Goal: Task Accomplishment & Management: Use online tool/utility

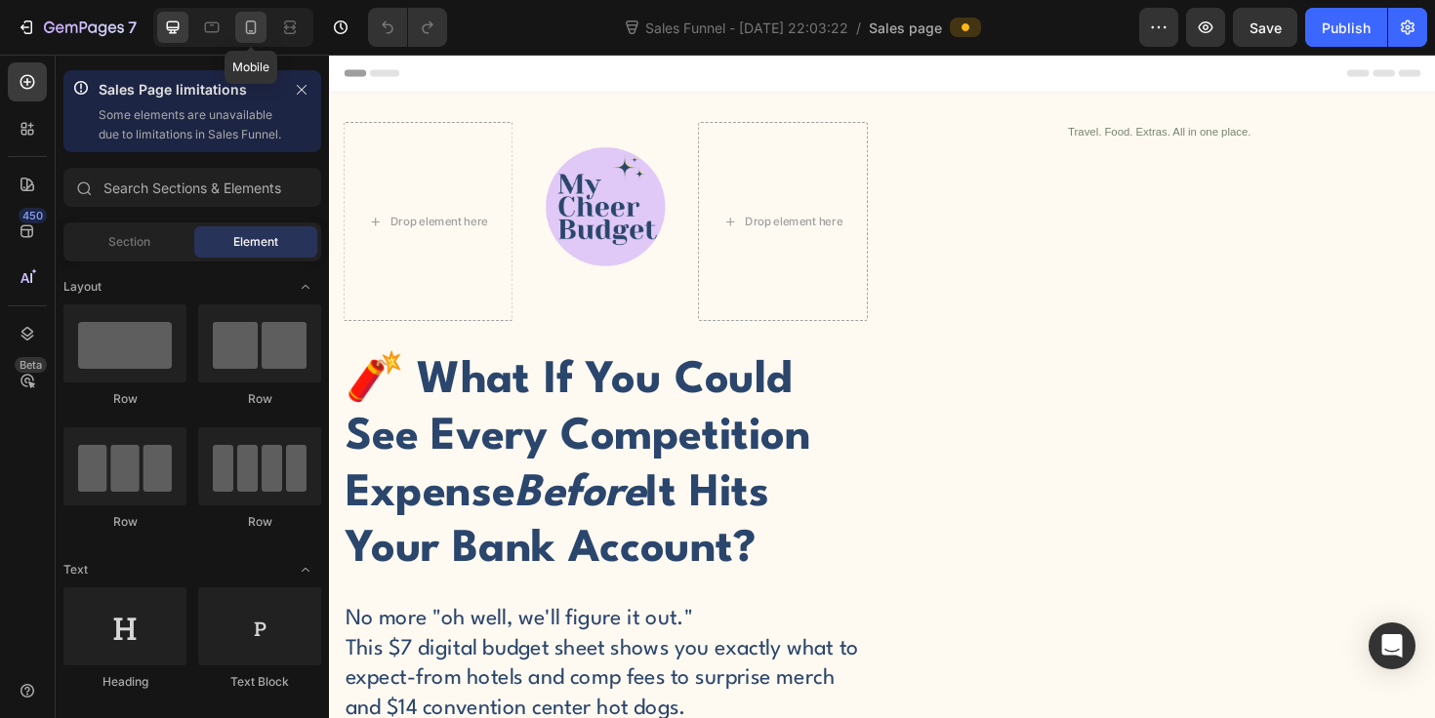
click at [257, 27] on icon at bounding box center [251, 28] width 20 height 20
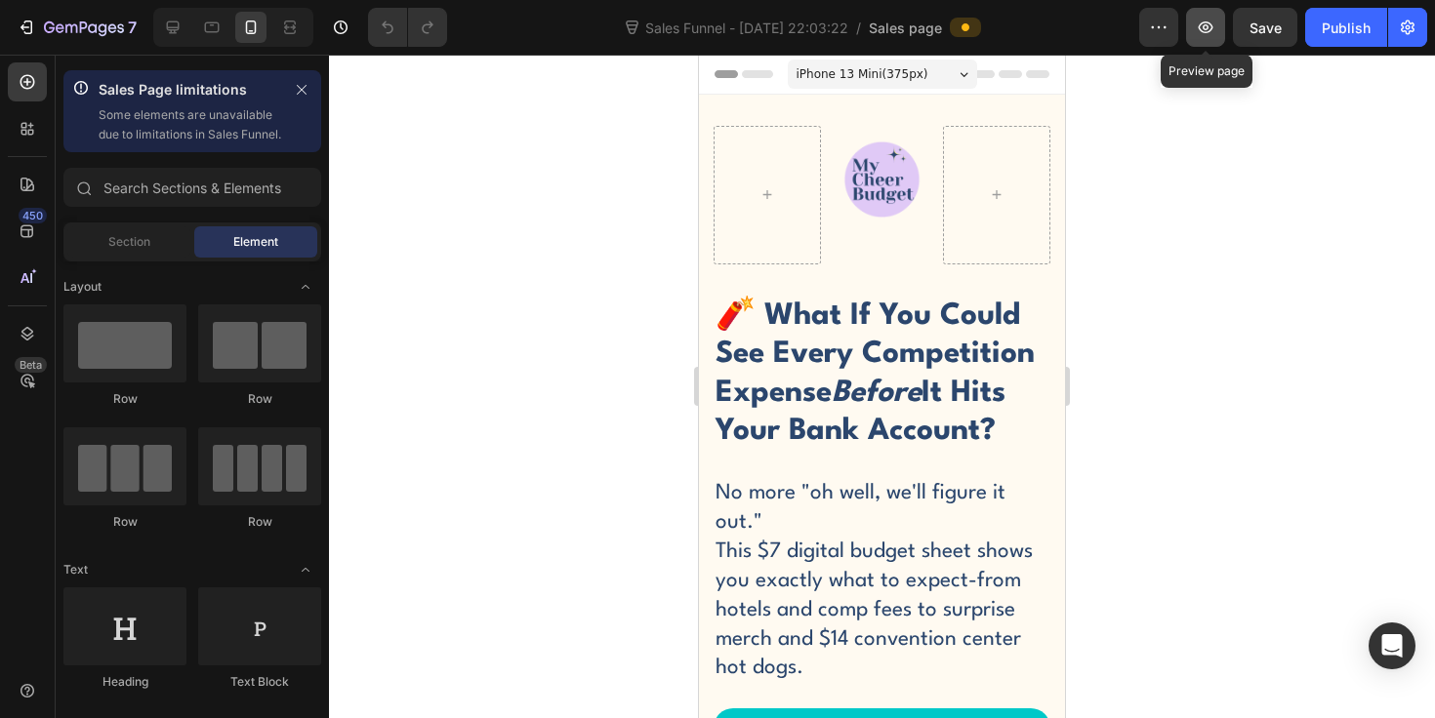
click at [1205, 27] on icon "button" at bounding box center [1206, 27] width 15 height 12
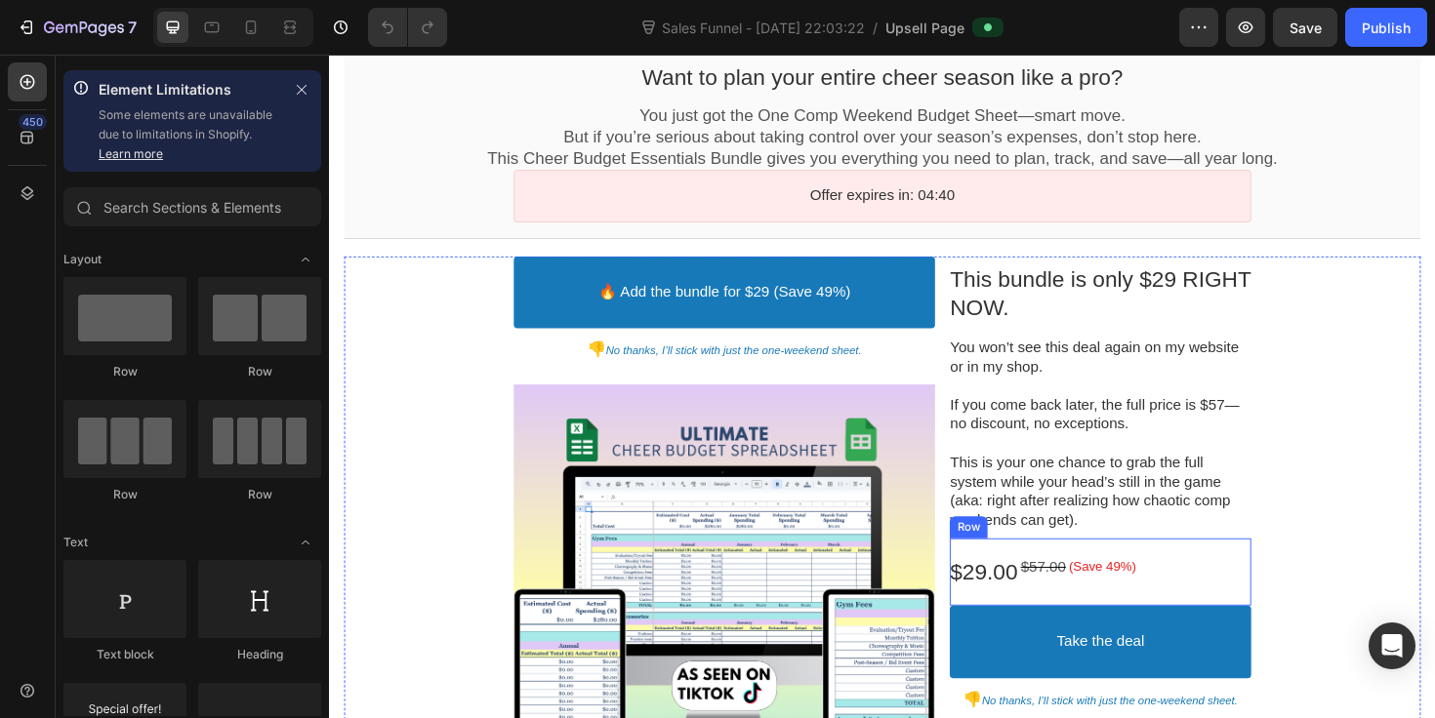
scroll to position [139, 0]
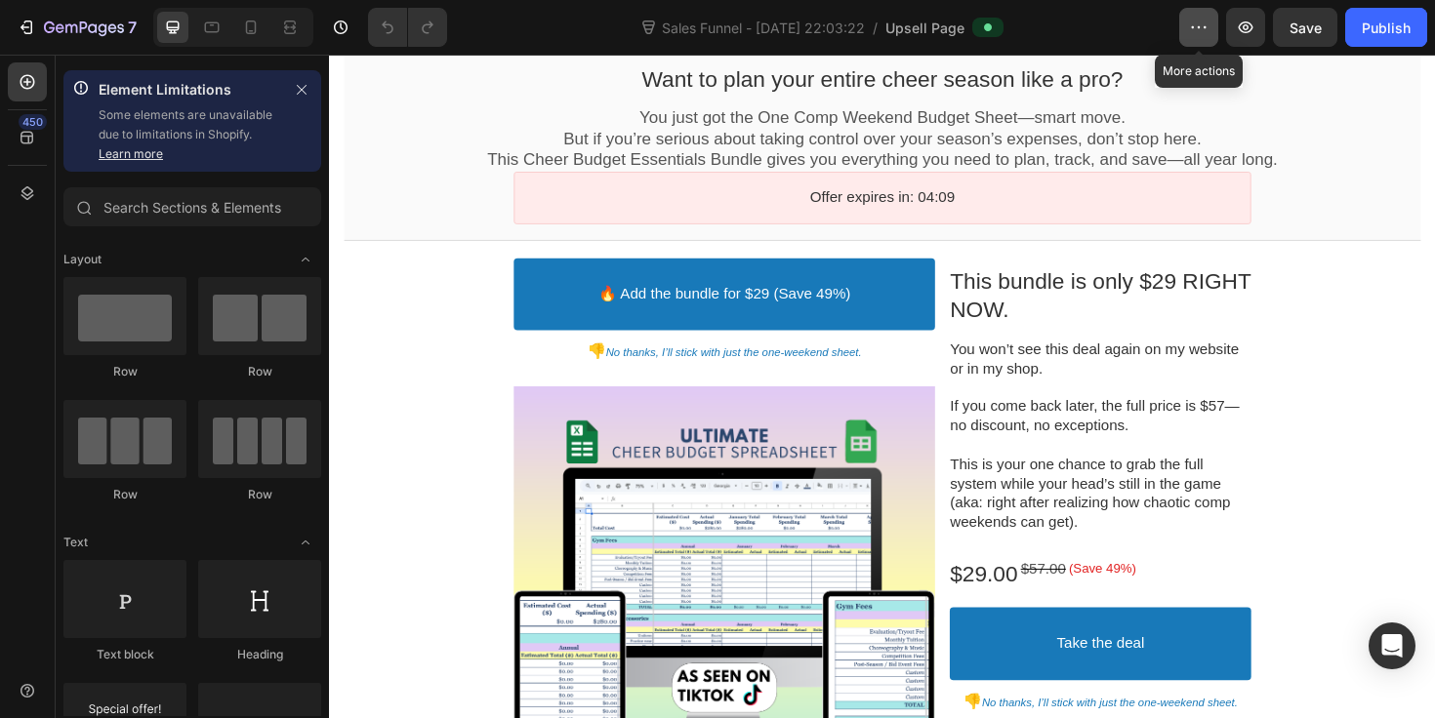
click at [1198, 29] on icon "button" at bounding box center [1199, 28] width 20 height 20
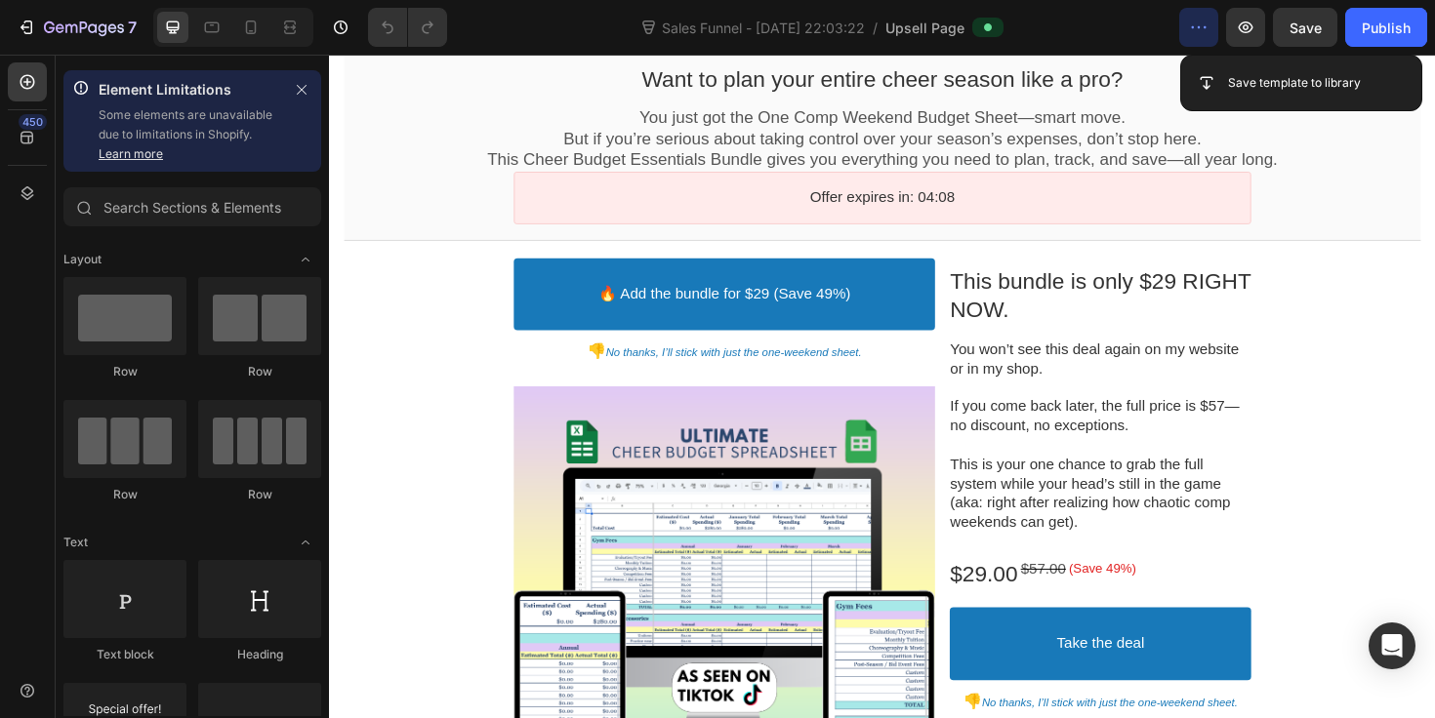
click at [1197, 31] on icon "button" at bounding box center [1199, 28] width 20 height 20
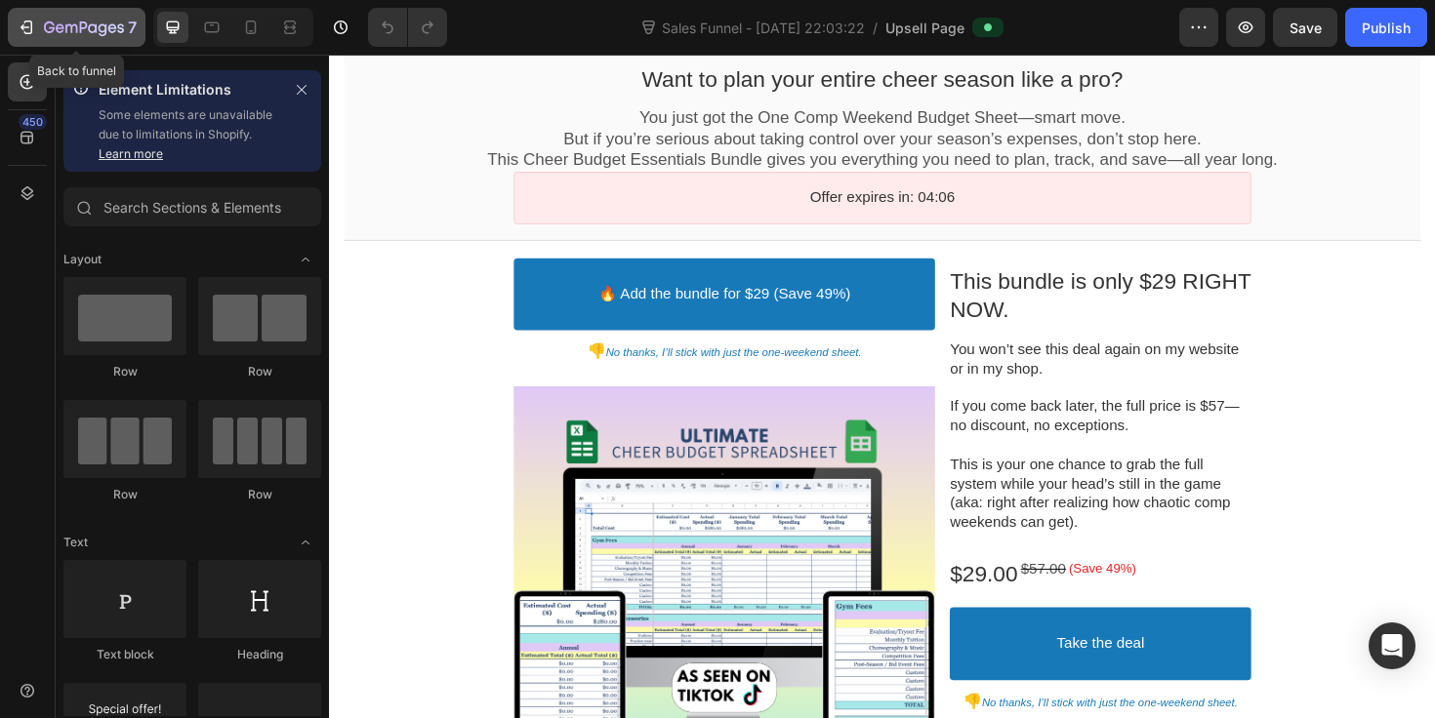
click at [17, 20] on icon "button" at bounding box center [27, 28] width 20 height 20
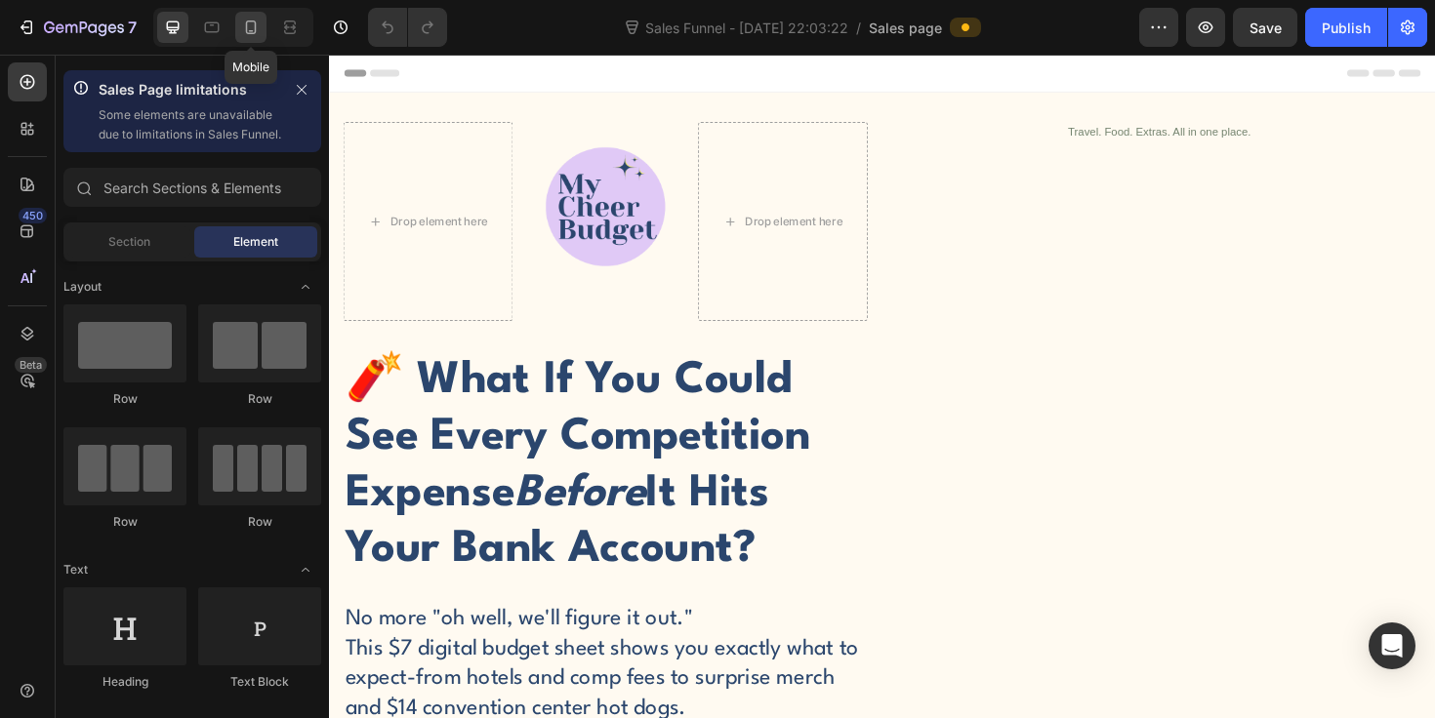
click at [253, 31] on icon at bounding box center [251, 27] width 11 height 14
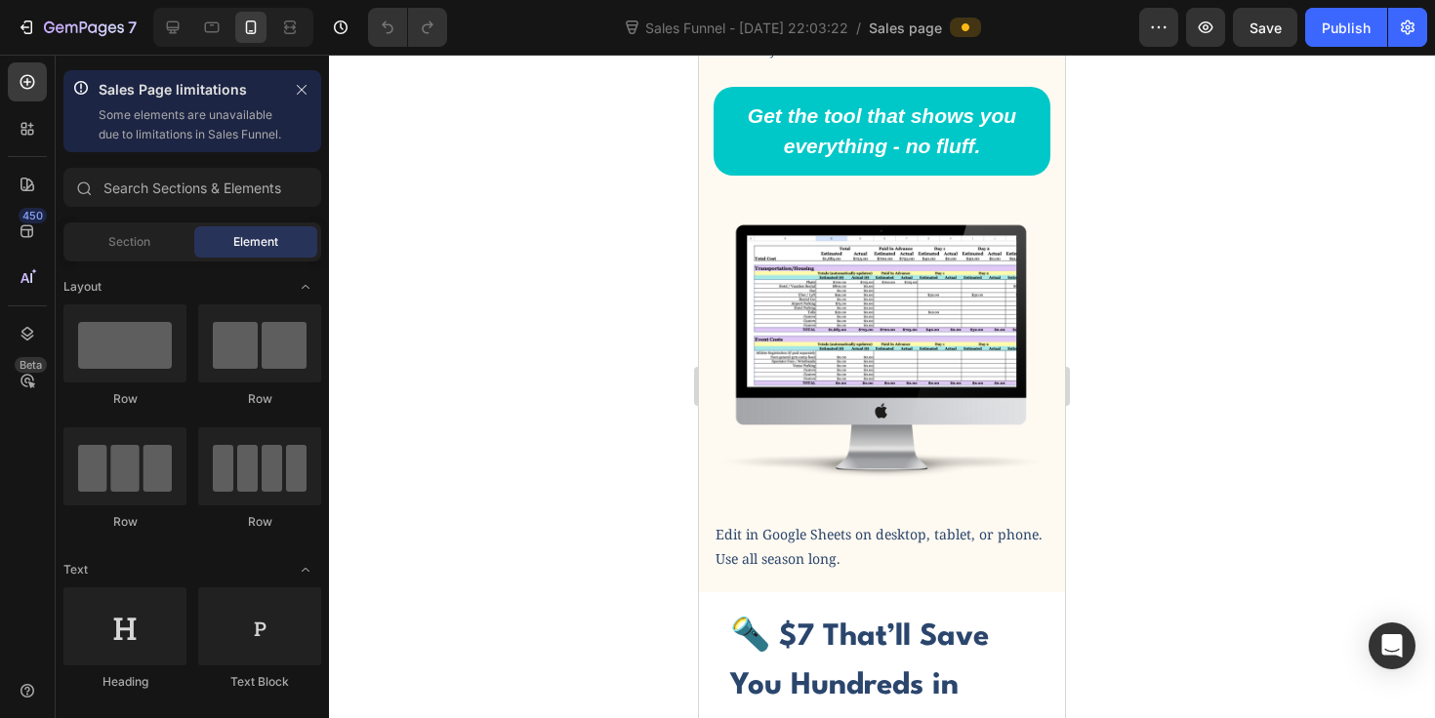
scroll to position [2016, 0]
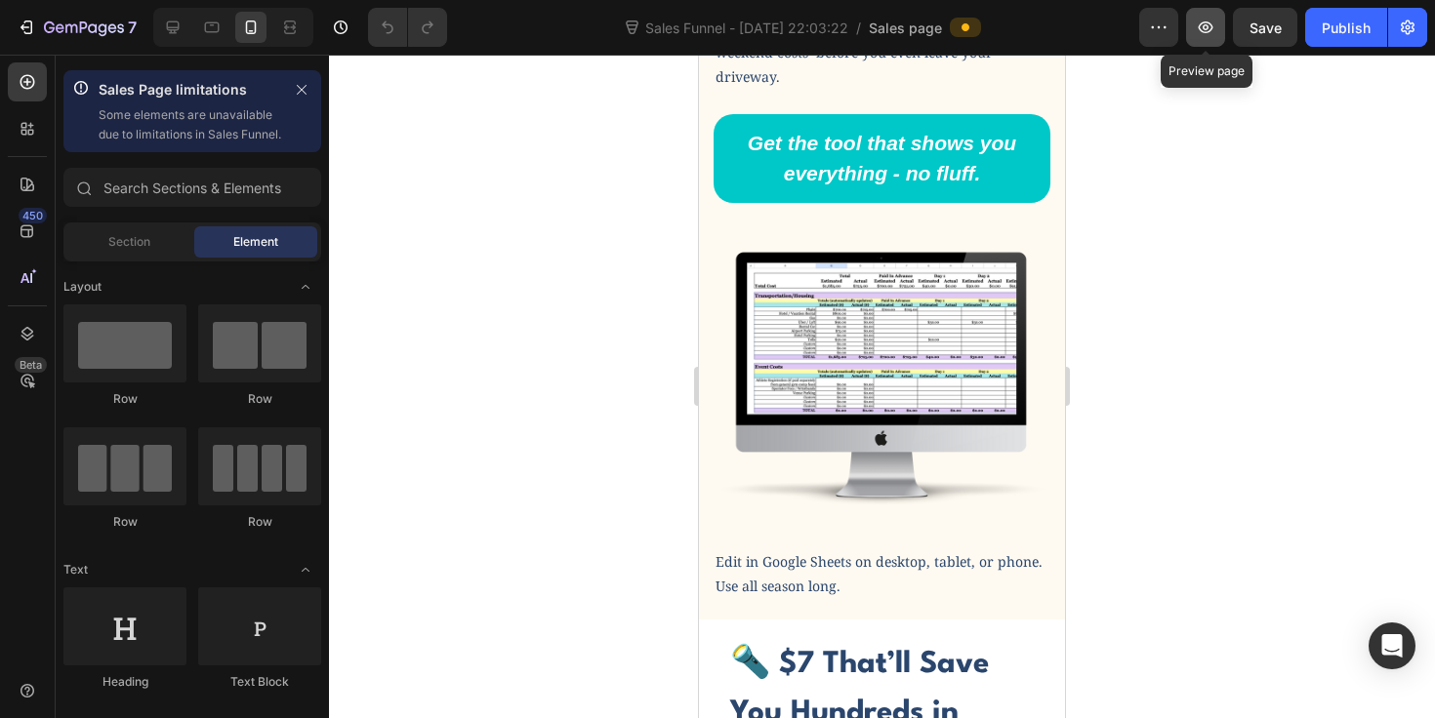
click at [1210, 12] on button "button" at bounding box center [1205, 27] width 39 height 39
click at [1368, 29] on div "Publish" at bounding box center [1346, 28] width 49 height 20
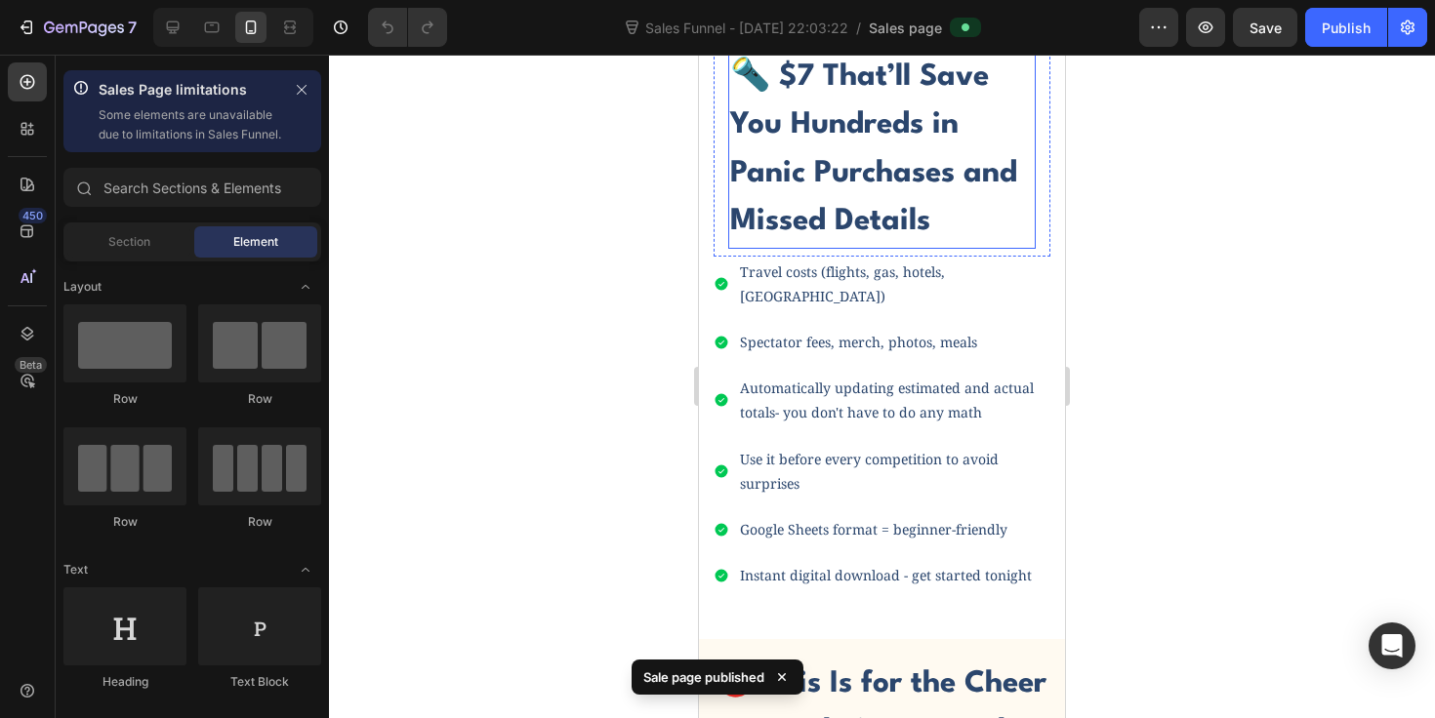
scroll to position [2614, 0]
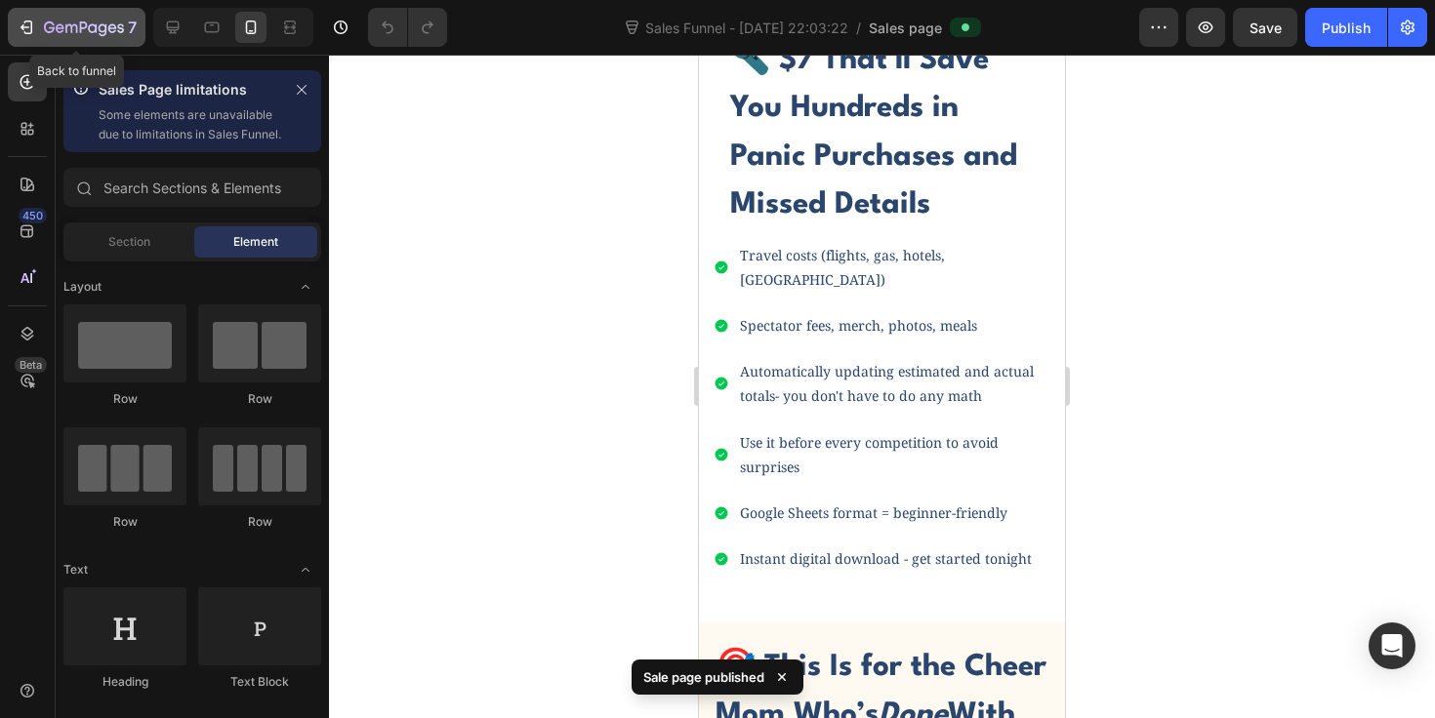
click at [30, 25] on icon "button" at bounding box center [27, 28] width 20 height 20
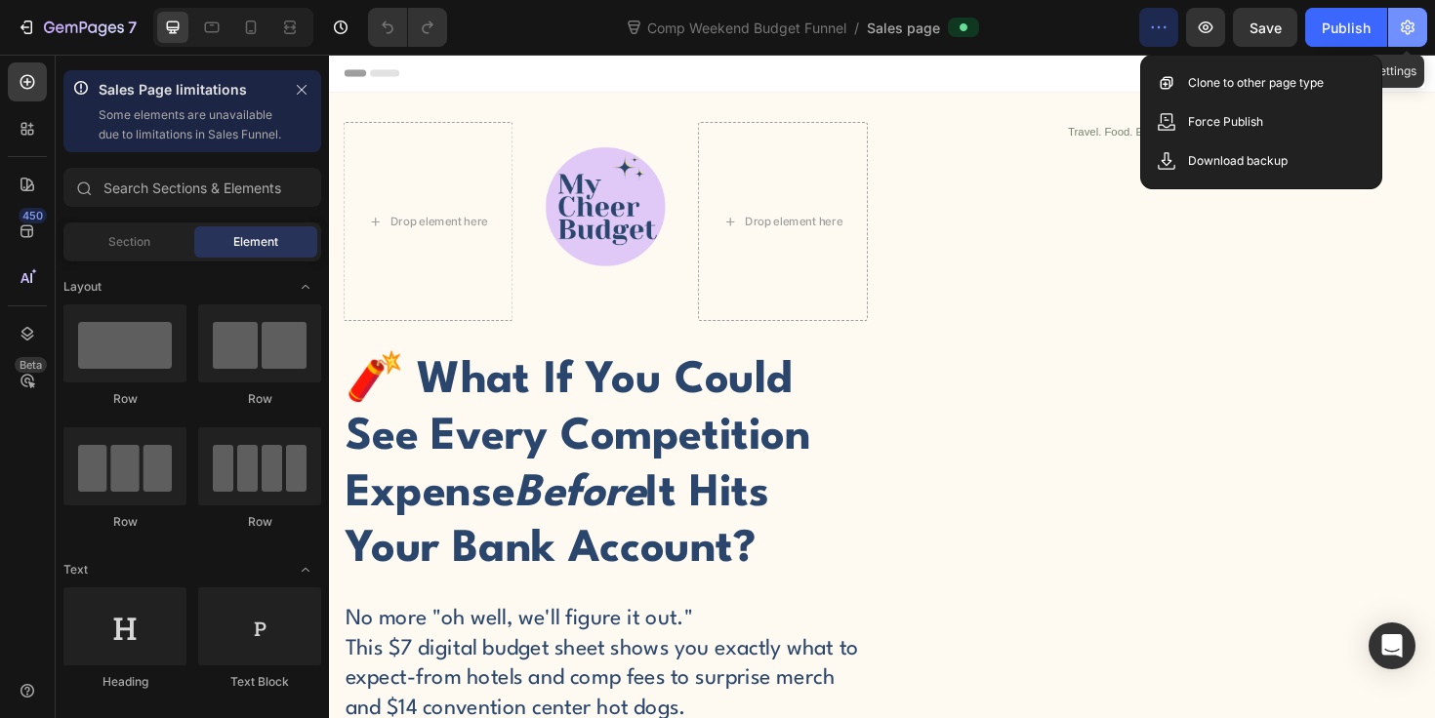
click at [1419, 18] on button "button" at bounding box center [1407, 27] width 39 height 39
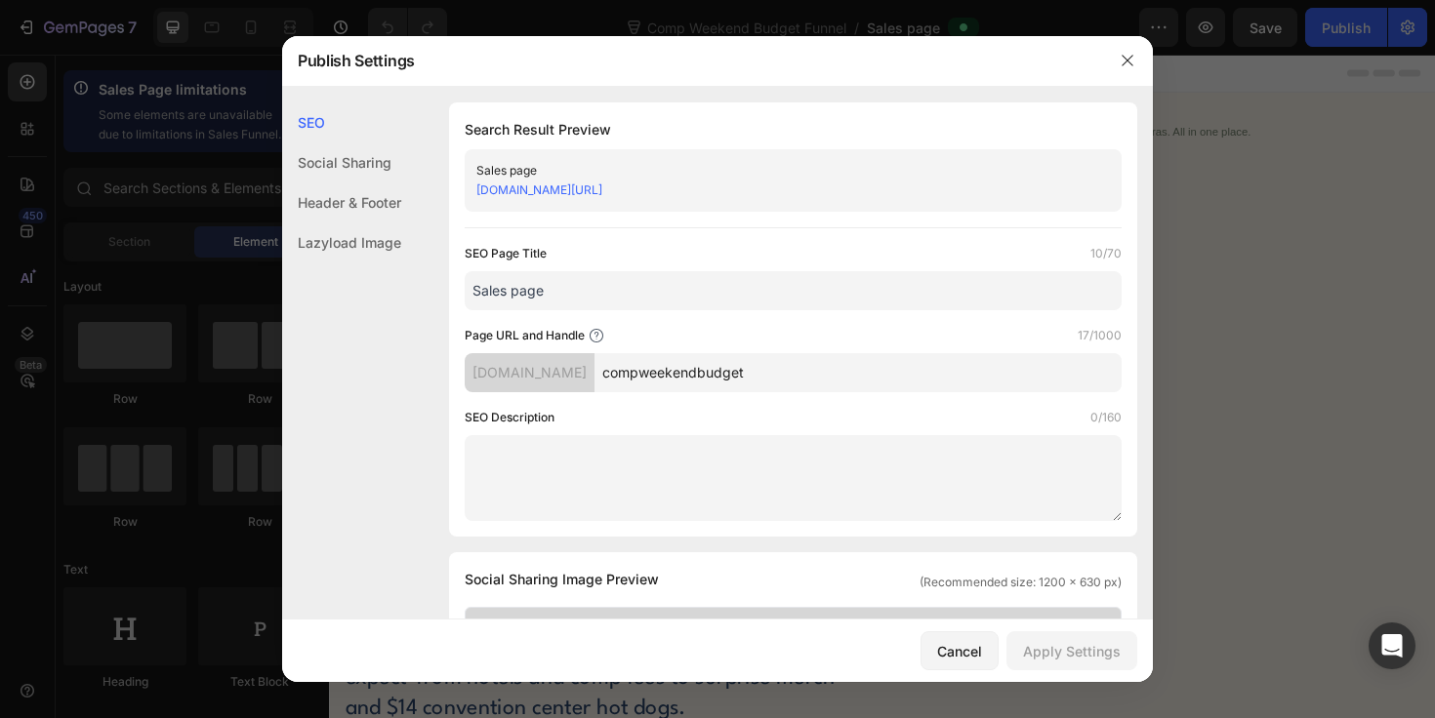
click at [557, 278] on input "Sales page" at bounding box center [793, 290] width 657 height 39
type input "Comp Weekend Budget Tracker"
click at [925, 471] on textarea at bounding box center [793, 478] width 657 height 86
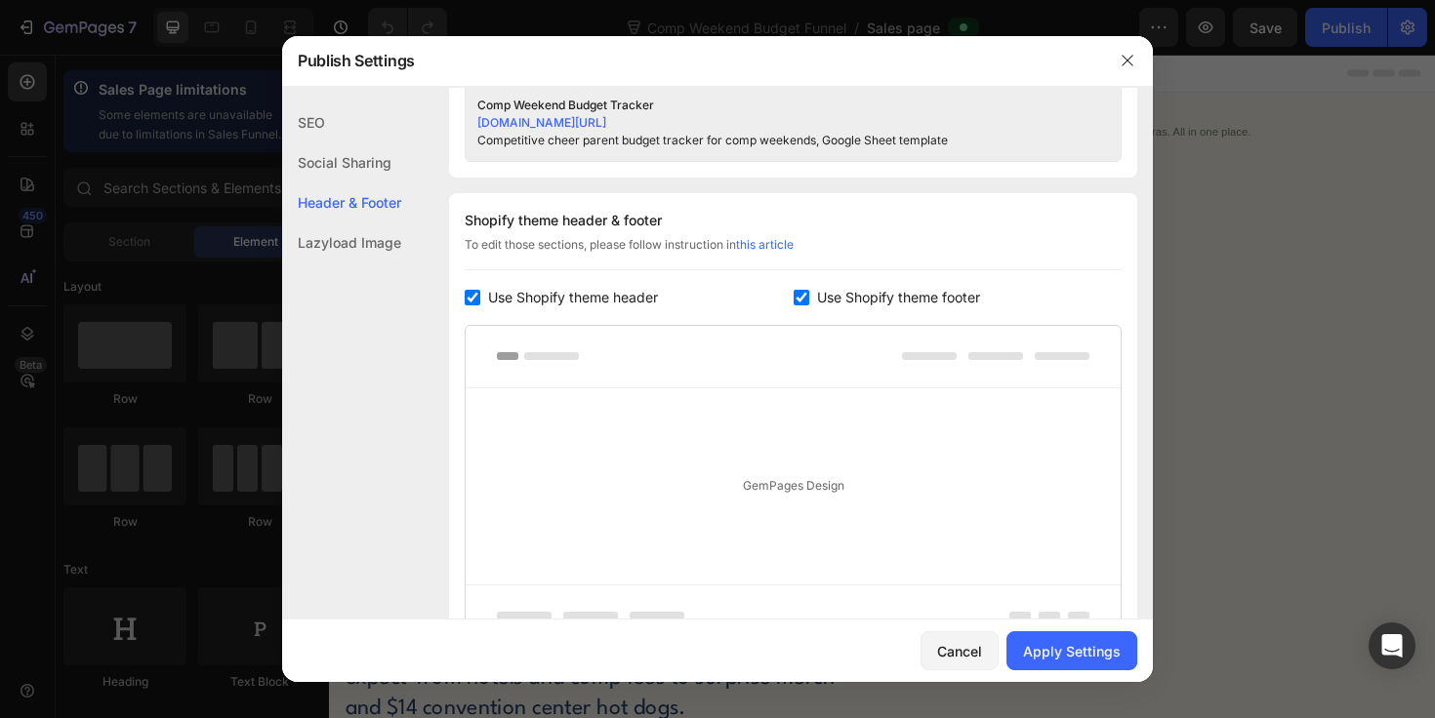
scroll to position [864, 0]
type textarea "Competitive cheer parent budget tracker for comp weekends, Google Sheet template"
click at [643, 282] on div "Shopify theme header & footer To edit those sections, please follow instruction…" at bounding box center [793, 429] width 688 height 470
click at [638, 297] on span "Use Shopify theme header" at bounding box center [573, 298] width 170 height 23
checkbox input "false"
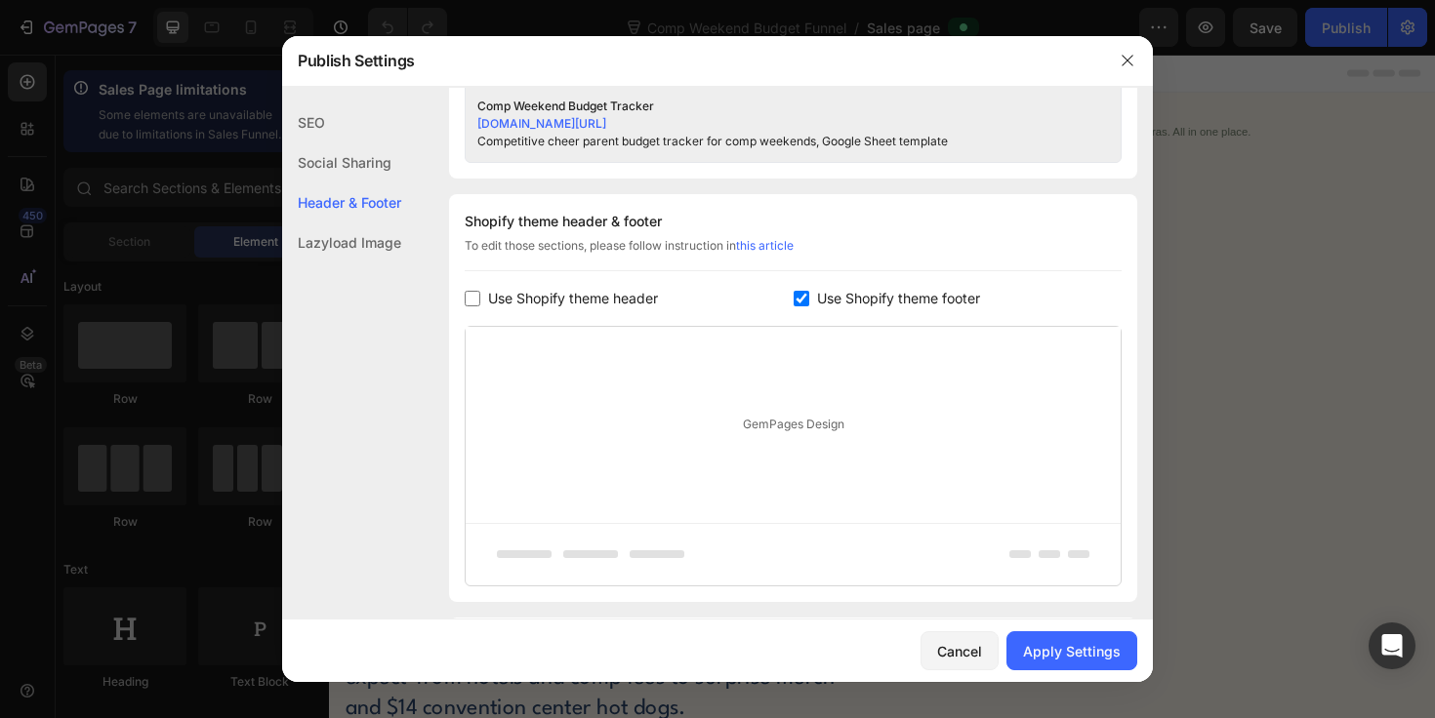
click at [837, 297] on span "Use Shopify theme footer" at bounding box center [898, 298] width 163 height 23
checkbox input "false"
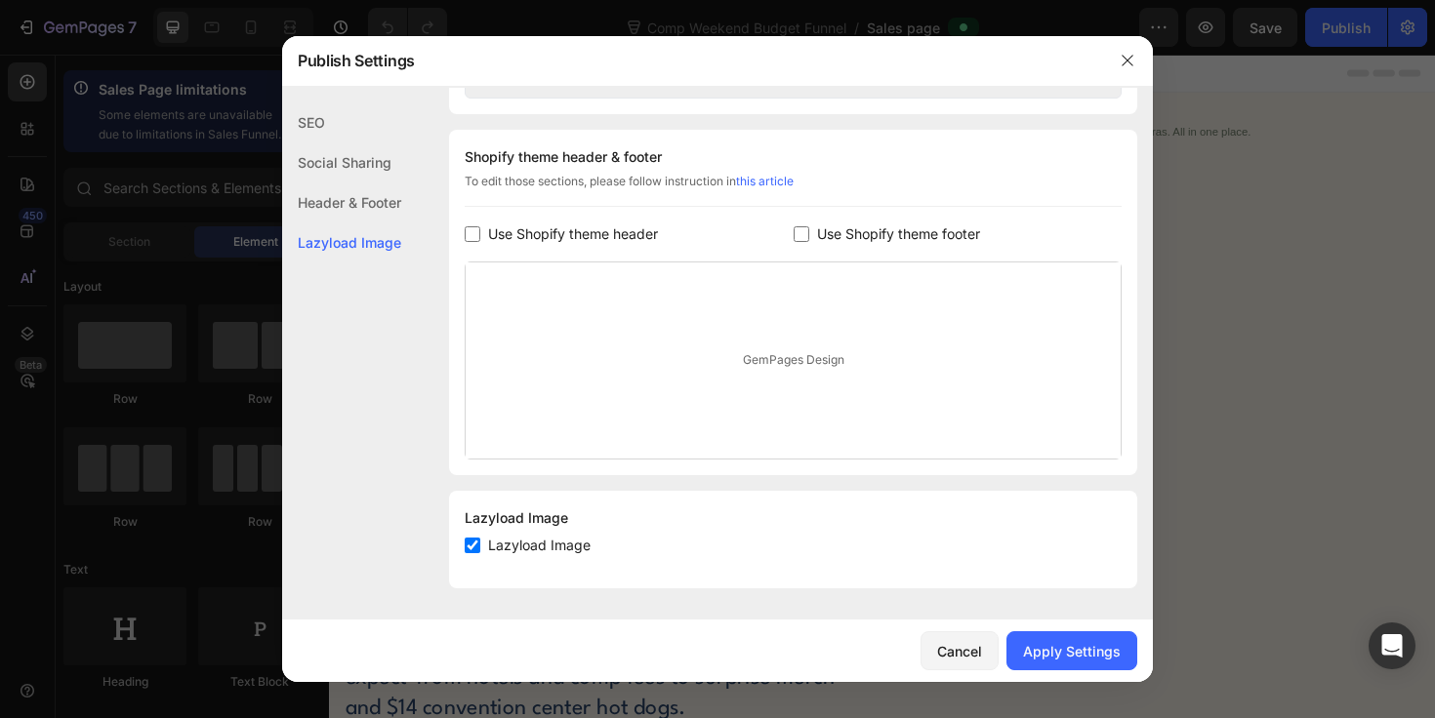
scroll to position [928, 0]
click at [1076, 658] on div "Apply Settings" at bounding box center [1072, 651] width 98 height 20
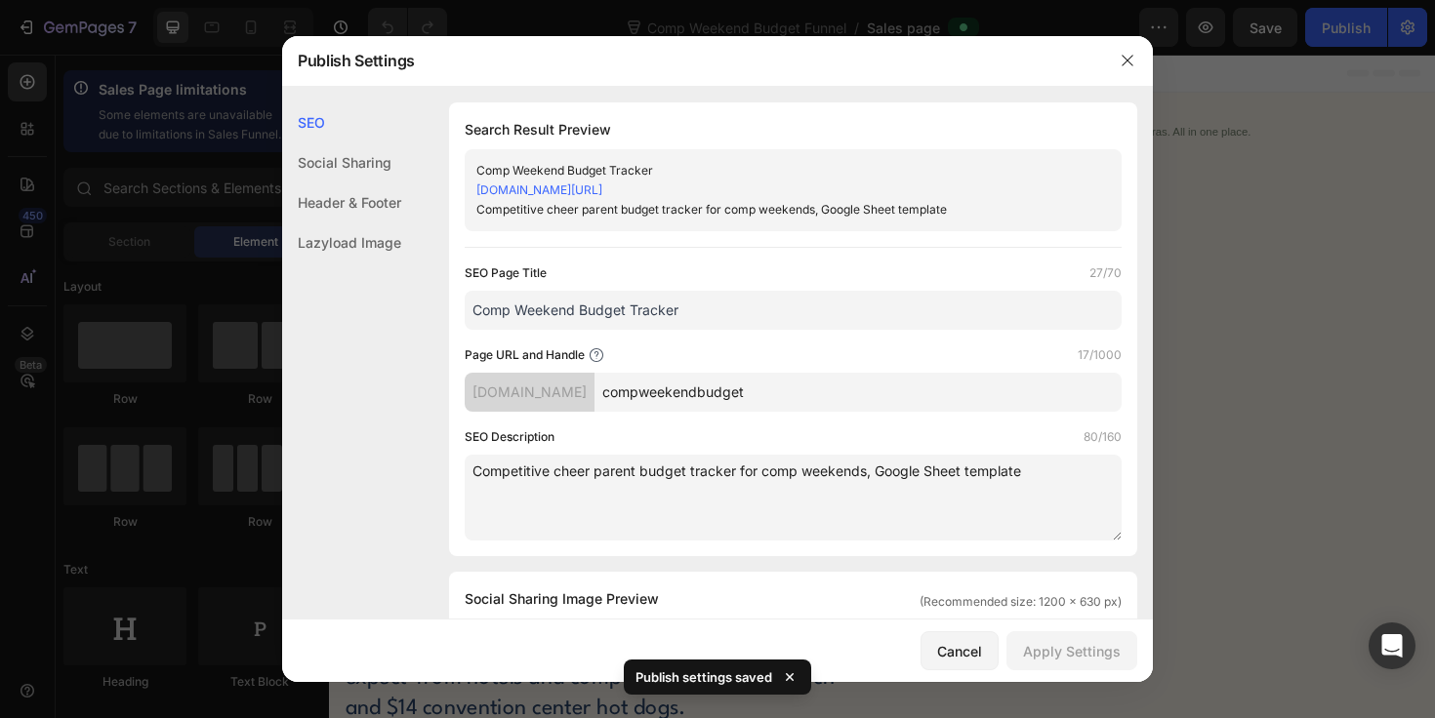
scroll to position [0, 0]
click at [1125, 66] on icon "button" at bounding box center [1128, 61] width 16 height 16
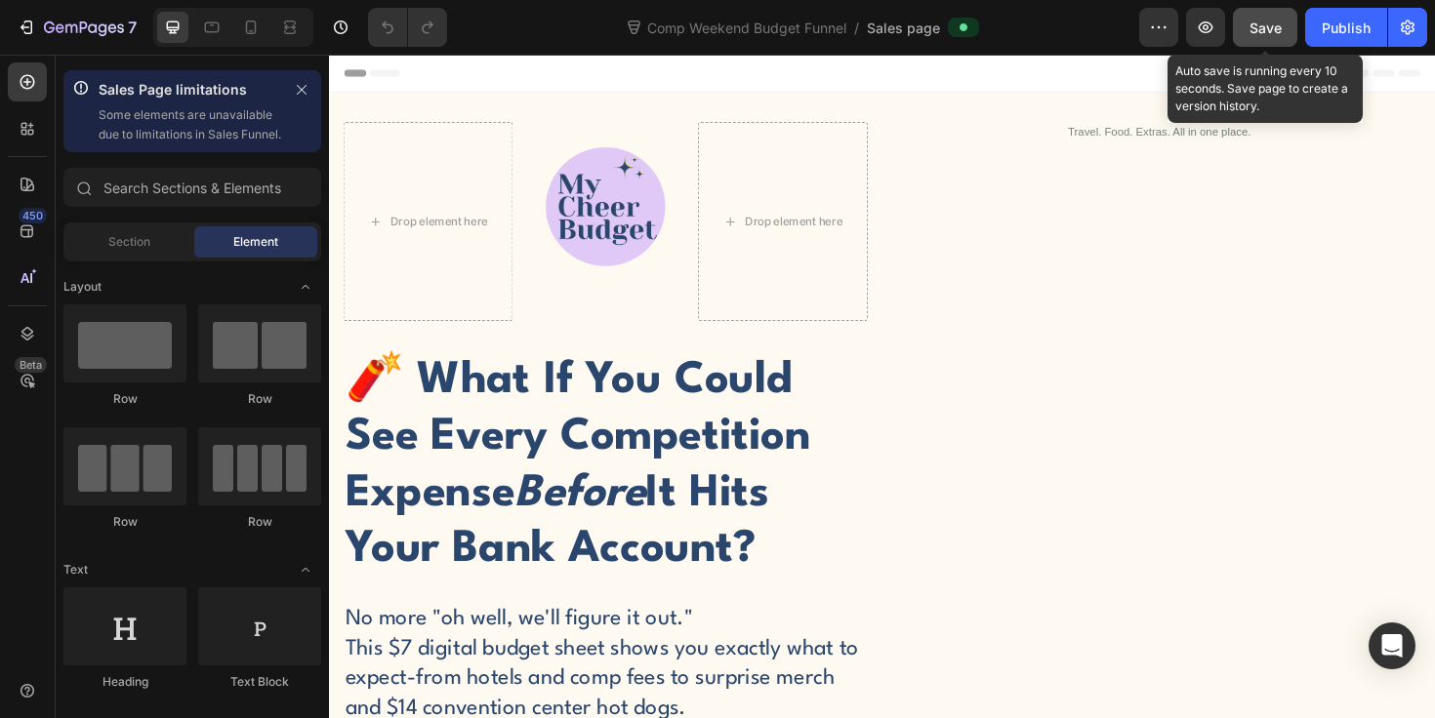
click at [1267, 34] on span "Save" at bounding box center [1265, 28] width 32 height 17
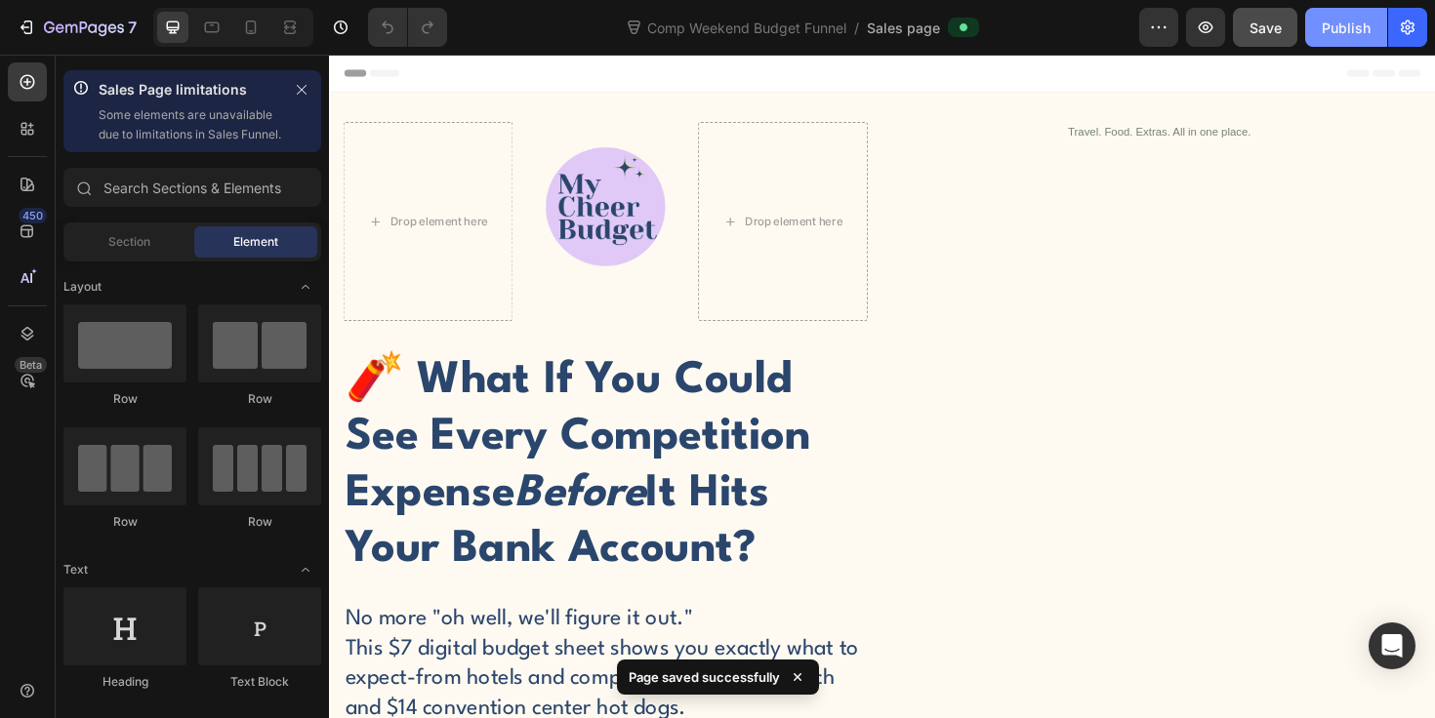
click at [1360, 28] on div "Publish" at bounding box center [1346, 28] width 49 height 20
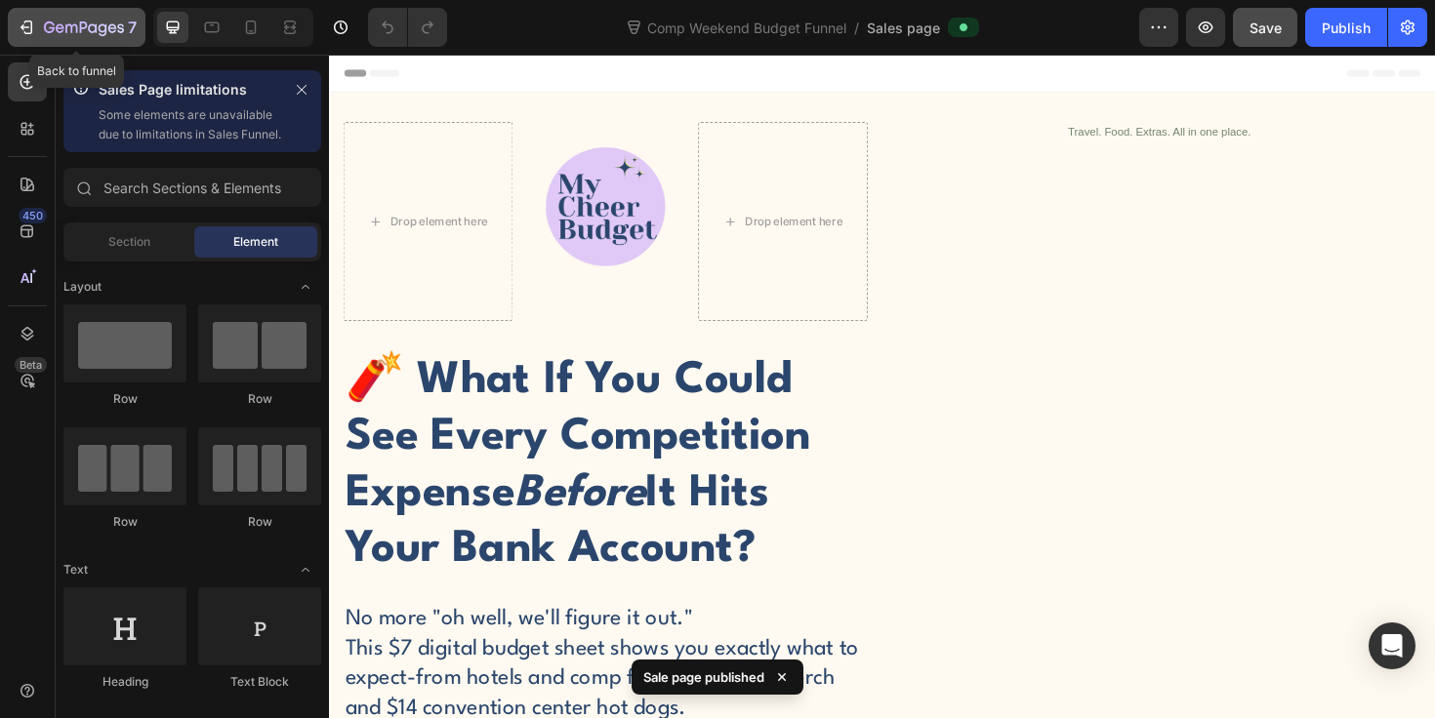
click at [25, 23] on icon "button" at bounding box center [27, 28] width 20 height 20
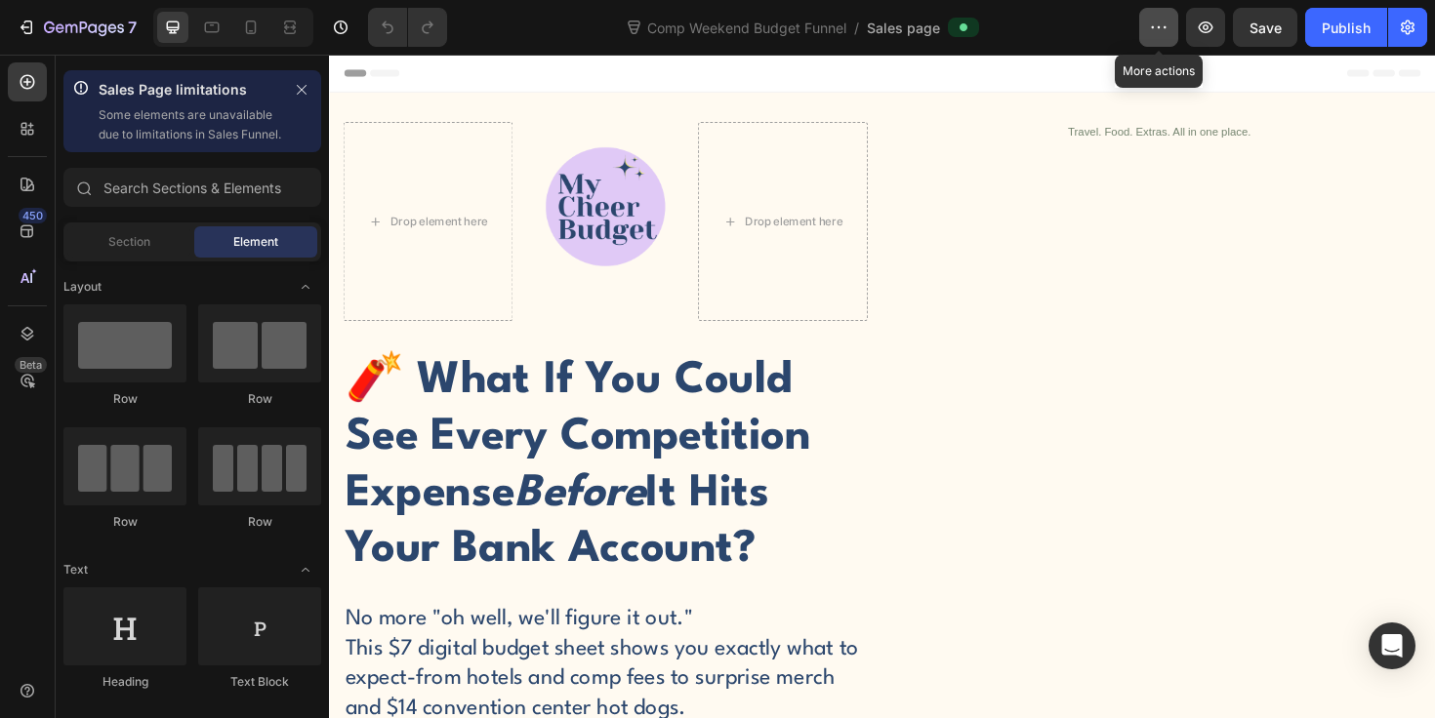
click at [1164, 26] on icon "button" at bounding box center [1159, 28] width 20 height 20
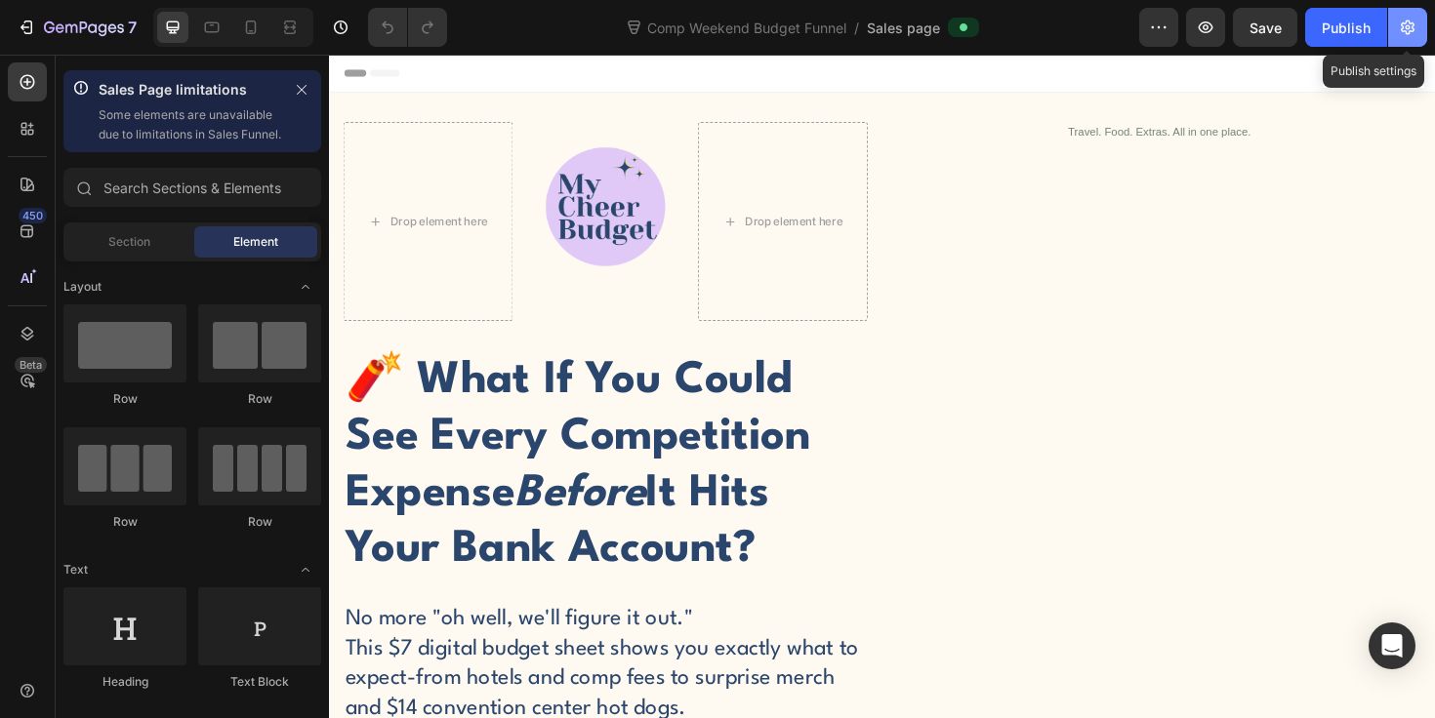
click at [1412, 23] on icon "button" at bounding box center [1408, 27] width 14 height 15
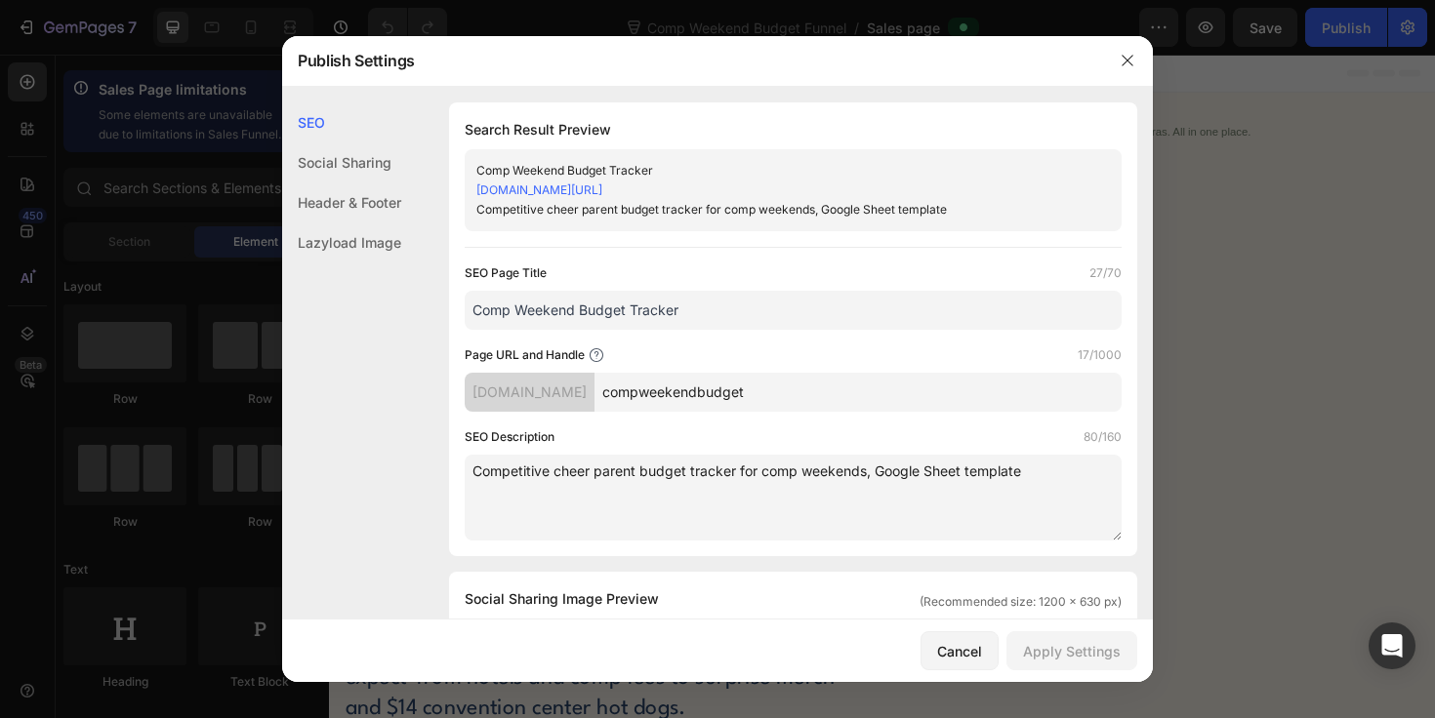
click at [626, 306] on input "Comp Weekend Budget Tracker" at bounding box center [793, 310] width 657 height 39
click at [716, 310] on input "Comp Weekend Budget Tracker" at bounding box center [793, 310] width 657 height 39
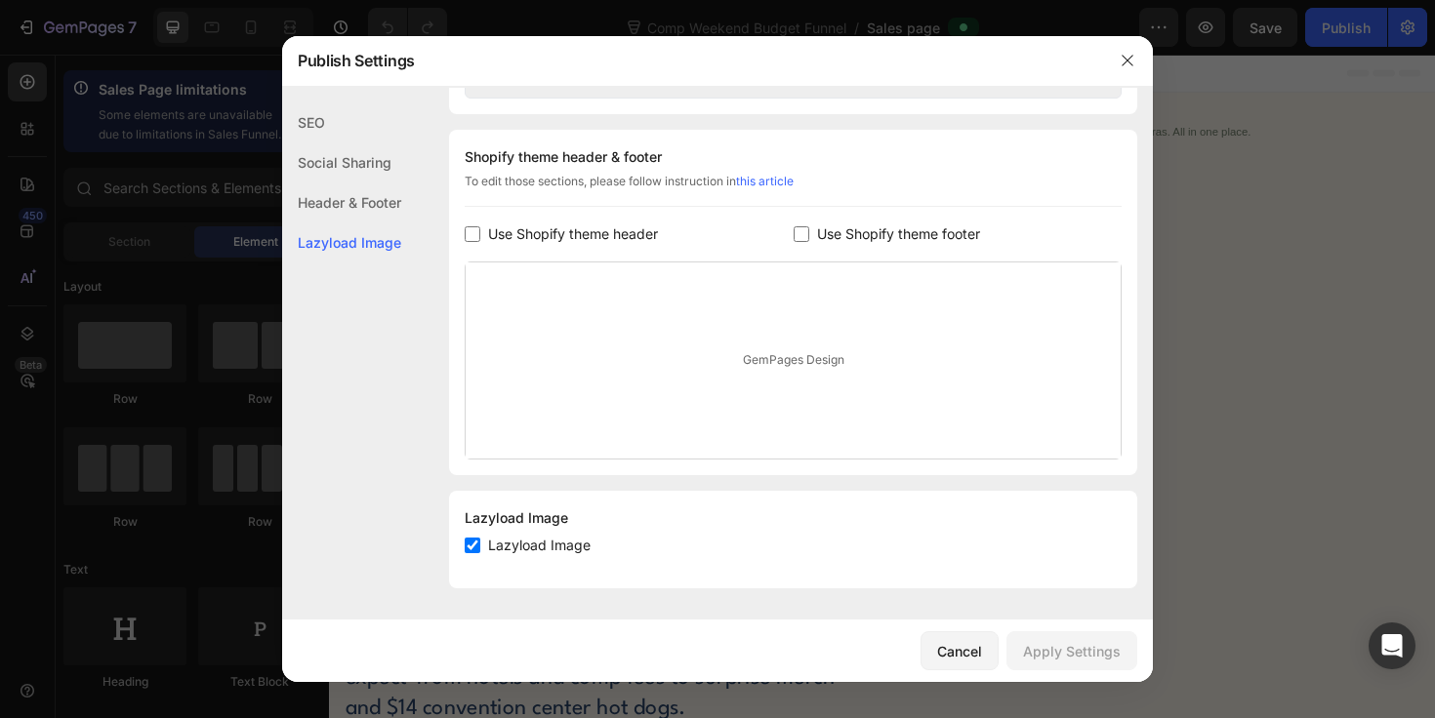
scroll to position [928, 0]
click at [969, 654] on div "Cancel" at bounding box center [959, 651] width 45 height 20
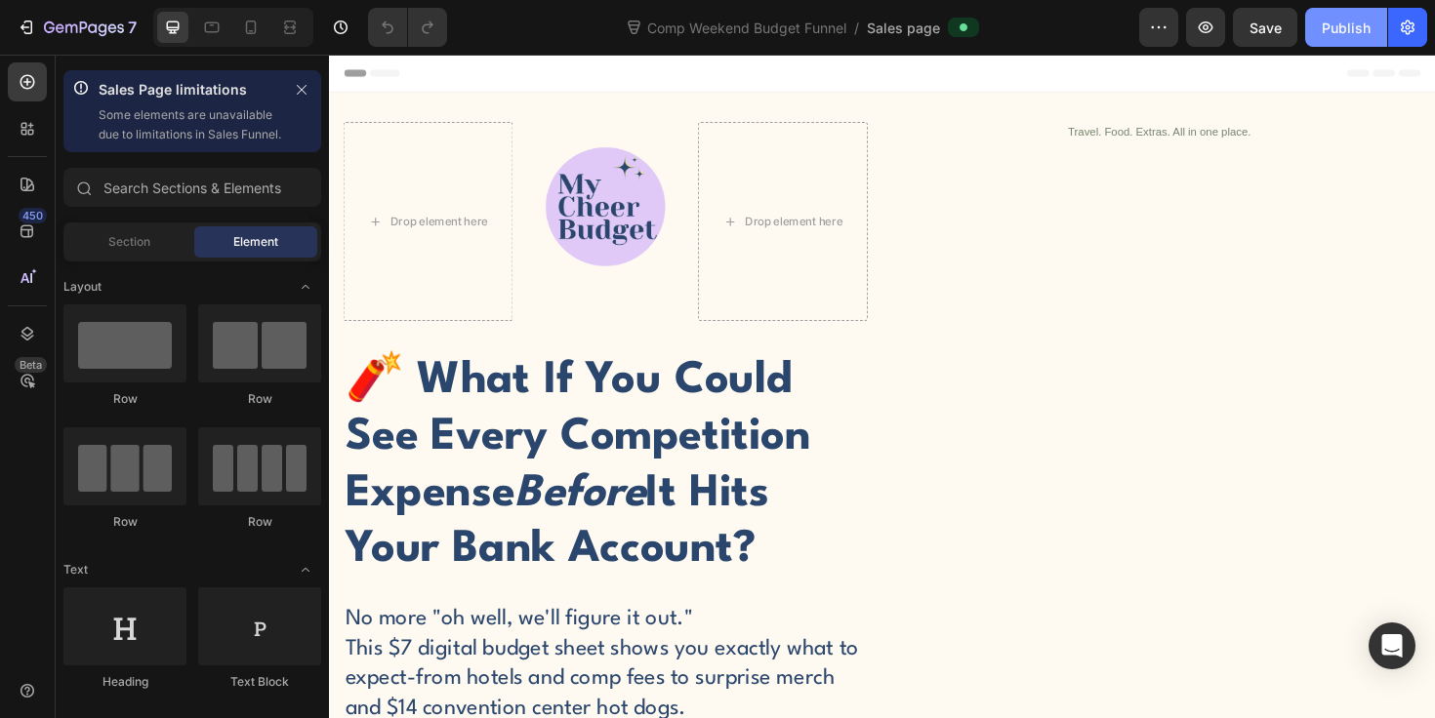
click at [1359, 29] on div "Publish" at bounding box center [1346, 28] width 49 height 20
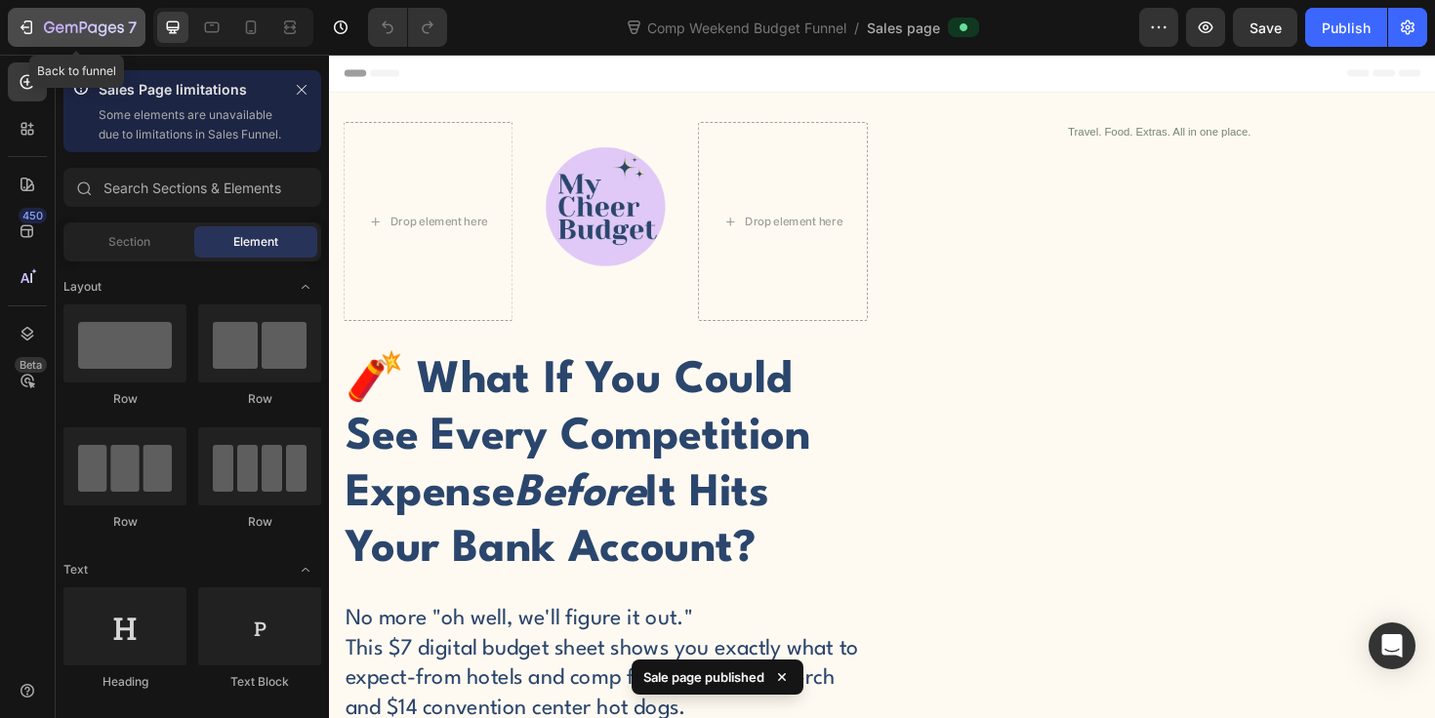
click at [36, 30] on div "7" at bounding box center [77, 27] width 120 height 23
